Goal: Task Accomplishment & Management: Manage account settings

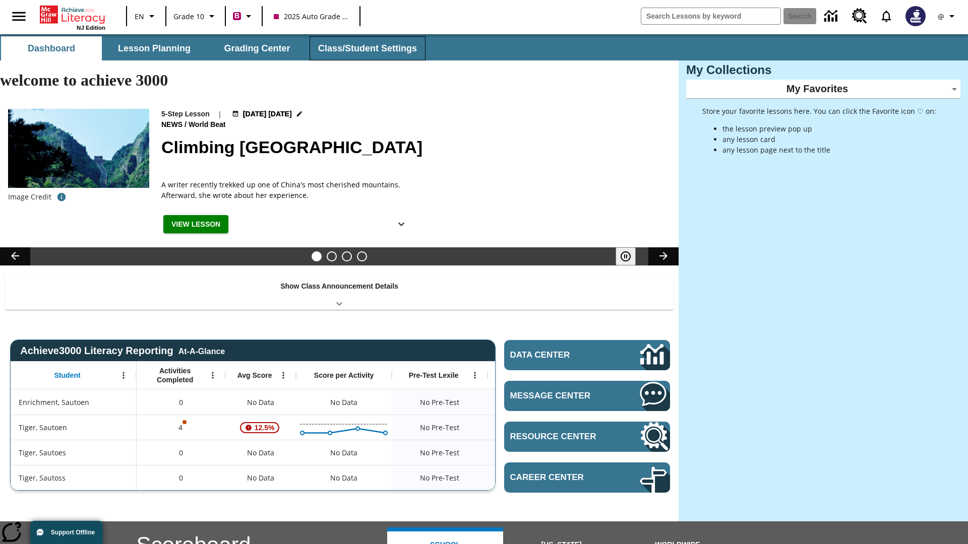
click at [366, 48] on button "Class/Student Settings" at bounding box center [367, 48] width 116 height 24
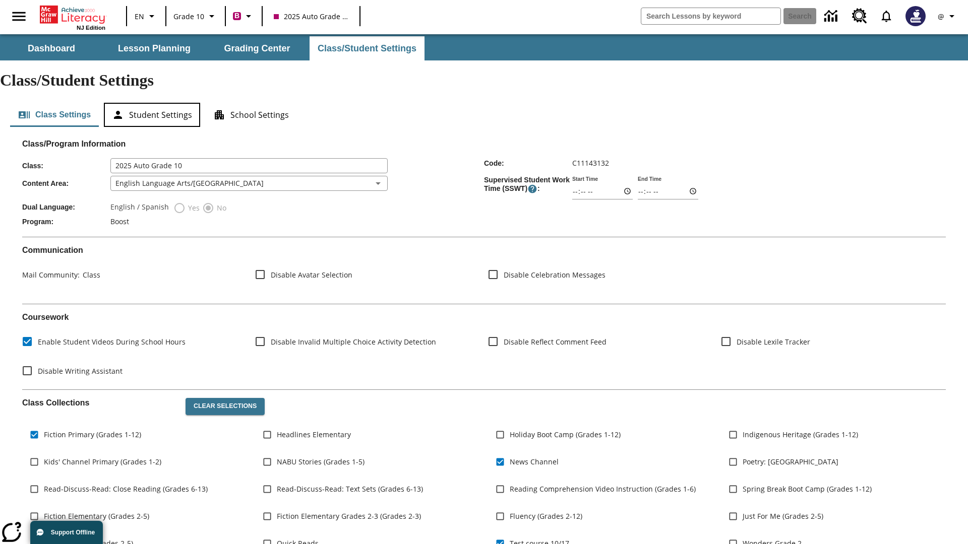
click at [152, 103] on button "Student Settings" at bounding box center [152, 115] width 96 height 24
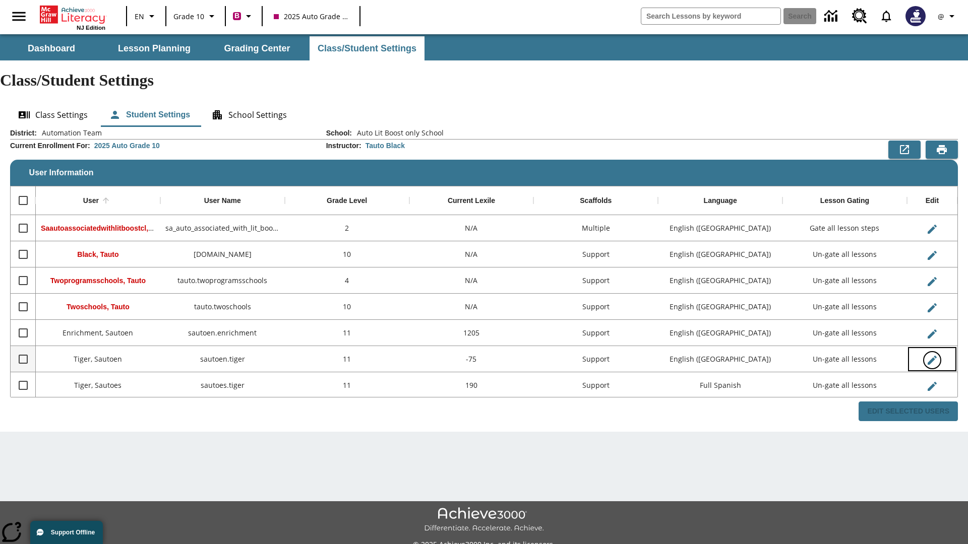
click at [931, 356] on icon "Edit User" at bounding box center [931, 360] width 9 height 9
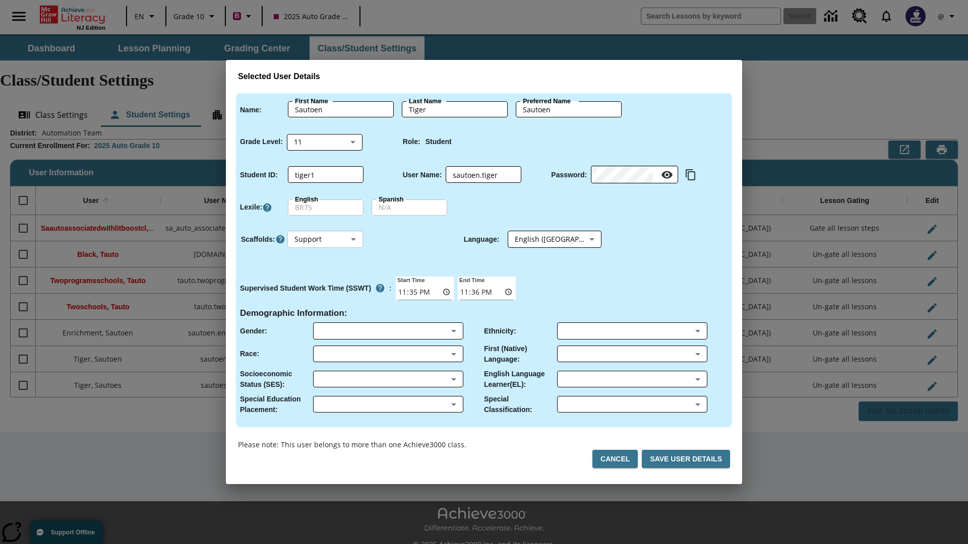
click at [325, 239] on body "Skip to main content NJ Edition EN Grade 10 B 2025 Auto Grade 10 Search 0 @ Das…" at bounding box center [484, 300] width 968 height 532
click at [325, 277] on li "Support" at bounding box center [325, 277] width 76 height 17
click at [545, 239] on body "Skip to main content NJ Edition EN Grade 10 B 2025 Auto Grade 10 Search 0 @ Das…" at bounding box center [484, 300] width 968 height 532
click at [325, 239] on body "Skip to main content NJ Edition EN Grade 10 B 2025 Auto Grade 10 Search 0 @ Das…" at bounding box center [484, 300] width 968 height 532
click at [325, 293] on li "Enrichment" at bounding box center [325, 293] width 76 height 17
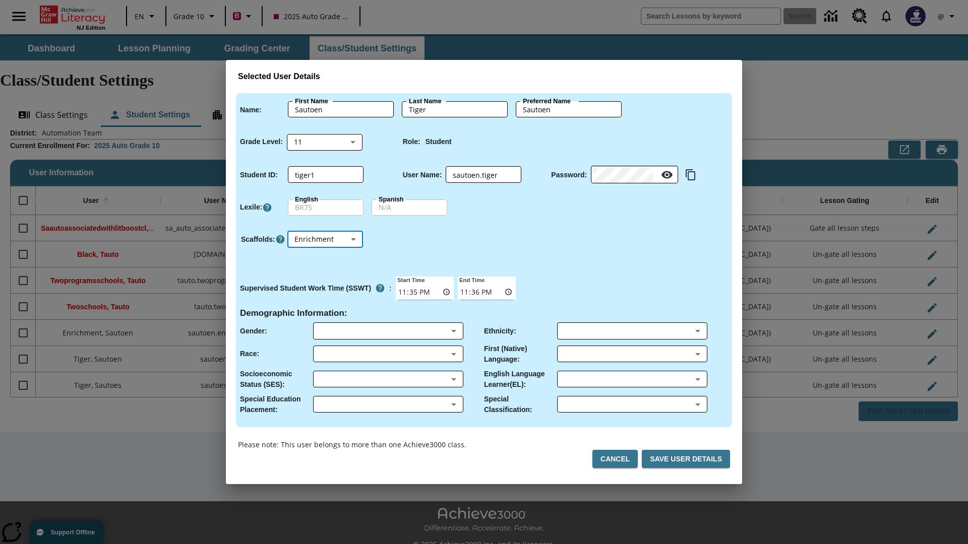
click at [325, 239] on body "Skip to main content NJ Edition EN Grade 10 B 2025 Auto Grade 10 Search 0 @ Das…" at bounding box center [484, 300] width 968 height 532
click at [325, 260] on li "Standard" at bounding box center [325, 260] width 76 height 17
click at [325, 239] on body "Skip to main content NJ Edition EN Grade 10 B 2025 Auto Grade 10 Search 0 @ Das…" at bounding box center [484, 300] width 968 height 532
click at [325, 310] on li "Multiple" at bounding box center [325, 310] width 76 height 17
type input "M"
